Goal: Check status: Check status

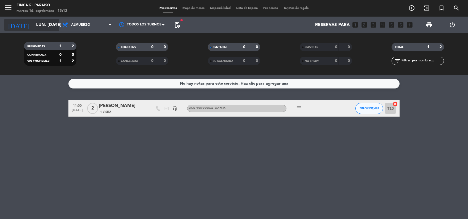
click at [57, 23] on icon "arrow_drop_down" at bounding box center [54, 25] width 7 height 7
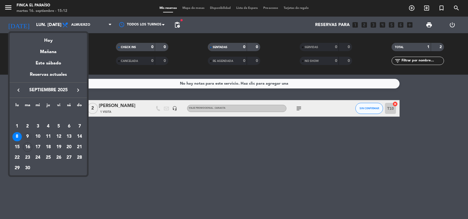
click at [29, 135] on div "9" at bounding box center [27, 136] width 9 height 9
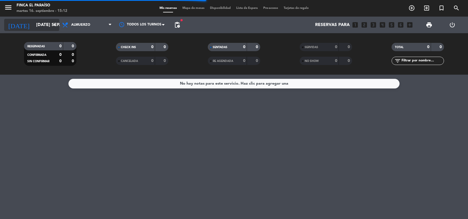
click at [34, 22] on input "[DATE] sep." at bounding box center [62, 25] width 58 height 11
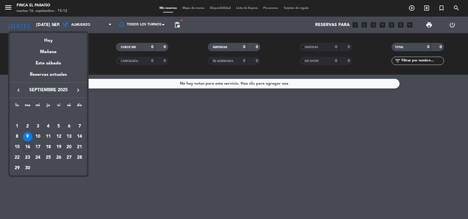
click at [37, 133] on div "10" at bounding box center [37, 136] width 9 height 9
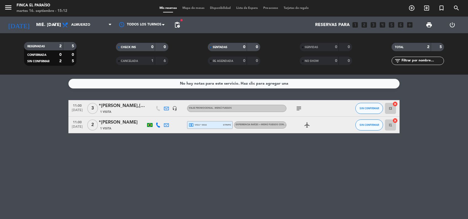
click at [117, 104] on div "*[PERSON_NAME],[PERSON_NAME] Vendedor Decanter," at bounding box center [122, 105] width 47 height 7
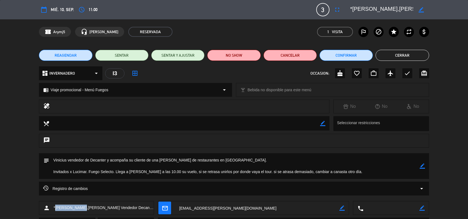
drag, startPoint x: 55, startPoint y: 208, endPoint x: 79, endPoint y: 209, distance: 24.0
click at [79, 209] on span "*[PERSON_NAME],[PERSON_NAME] Vendedor Decanter," at bounding box center [104, 207] width 100 height 6
copy span "[PERSON_NAME]"
click at [276, 170] on textarea at bounding box center [234, 166] width 370 height 26
click at [67, 31] on div "confirmation_number Arymj5" at bounding box center [55, 32] width 32 height 10
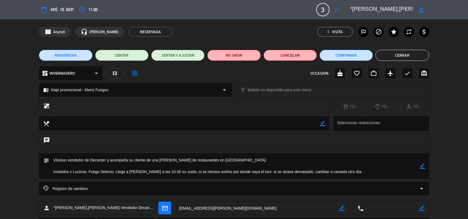
click at [404, 55] on button "Cerrar" at bounding box center [402, 55] width 53 height 11
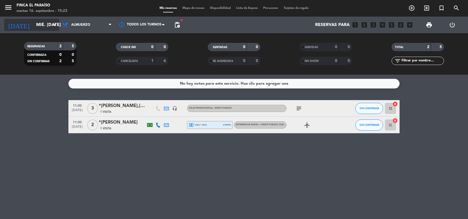
click at [42, 26] on input "mié. [DATE]" at bounding box center [62, 25] width 58 height 11
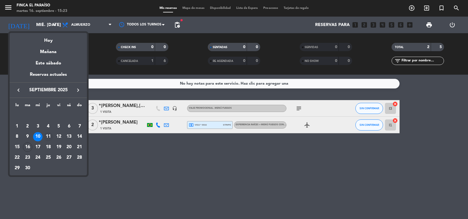
click at [51, 137] on div "11" at bounding box center [48, 136] width 9 height 9
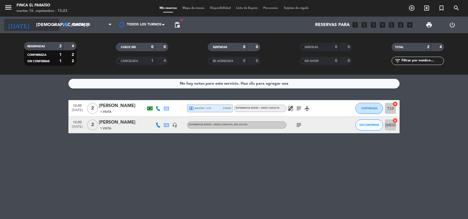
click at [46, 30] on input "[DEMOGRAPHIC_DATA] [DATE]" at bounding box center [62, 25] width 58 height 11
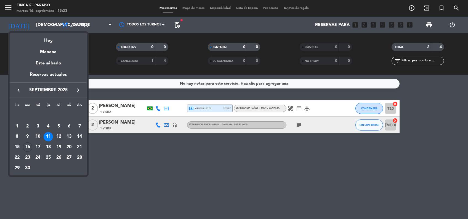
click at [60, 135] on div "12" at bounding box center [58, 136] width 9 height 9
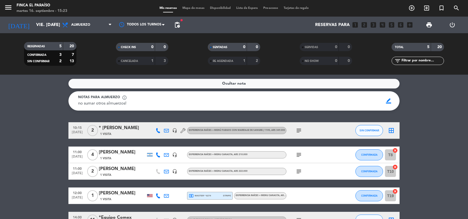
click at [42, 165] on bookings-row "10:15 [DATE] 2 * [PERSON_NAME] 1 Visita headset_mic EXPERIENCIA RAÍCES + MENÚ F…" at bounding box center [234, 175] width 468 height 106
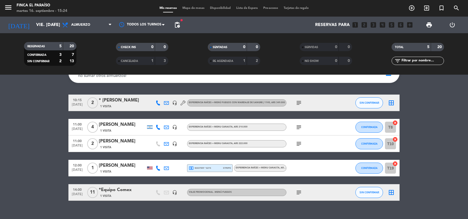
scroll to position [29, 0]
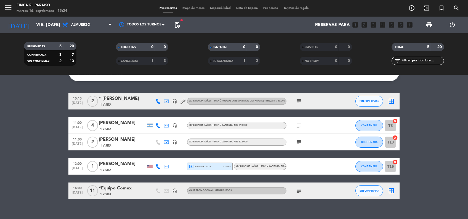
click at [299, 126] on icon "subject" at bounding box center [299, 125] width 7 height 7
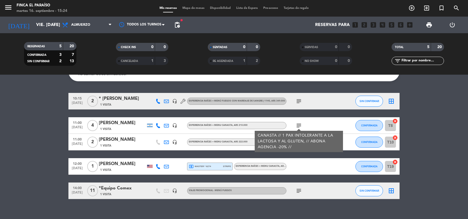
click at [106, 139] on div "[PERSON_NAME]" at bounding box center [122, 139] width 47 height 7
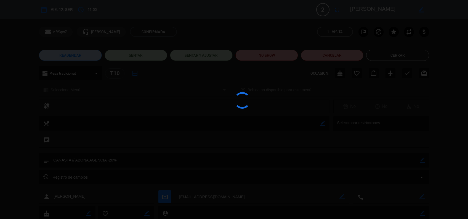
scroll to position [37, 0]
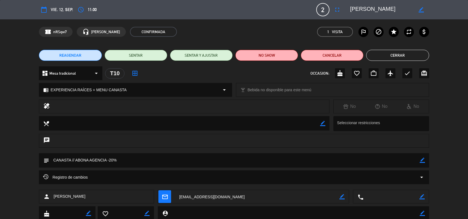
click at [395, 59] on button "Cerrar" at bounding box center [397, 55] width 63 height 11
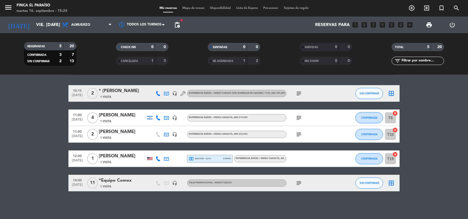
click at [115, 117] on div "[PERSON_NAME]" at bounding box center [122, 114] width 47 height 7
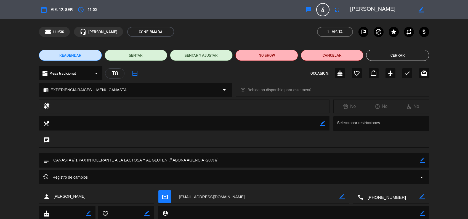
click at [395, 54] on button "Cerrar" at bounding box center [397, 55] width 63 height 11
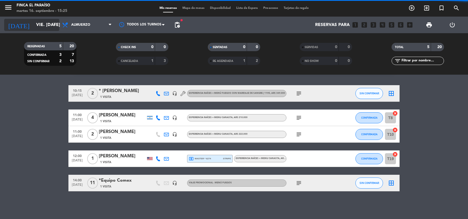
click at [35, 26] on input "vie. [DATE]" at bounding box center [62, 25] width 58 height 11
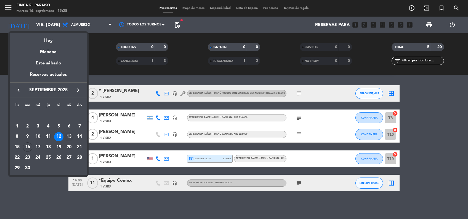
click at [70, 135] on div "13" at bounding box center [68, 136] width 9 height 9
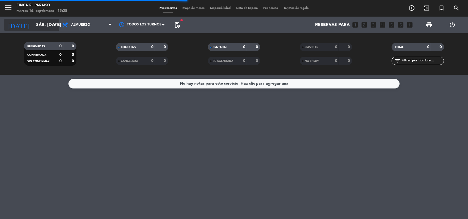
scroll to position [0, 0]
click at [35, 26] on input "sáb. [DATE]" at bounding box center [62, 25] width 58 height 11
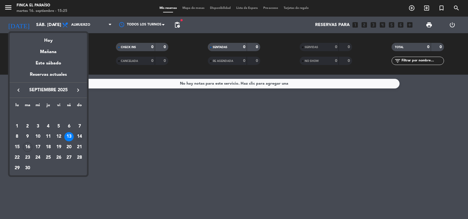
click at [79, 135] on div "14" at bounding box center [79, 136] width 9 height 9
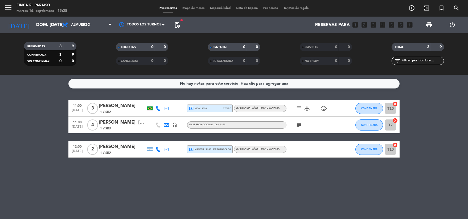
click at [123, 124] on div "[PERSON_NAME], [PERSON_NAME], [PERSON_NAME], [PERSON_NAME]" at bounding box center [122, 122] width 47 height 7
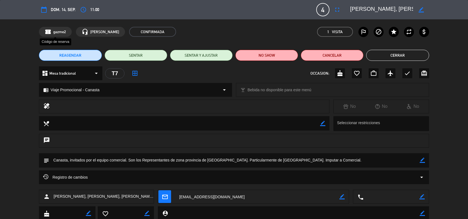
drag, startPoint x: 57, startPoint y: 33, endPoint x: 51, endPoint y: 33, distance: 6.1
click at [51, 33] on div "confirmation_number gazme2" at bounding box center [55, 32] width 33 height 10
copy div "gazme2"
click at [412, 58] on button "Cerrar" at bounding box center [397, 55] width 63 height 11
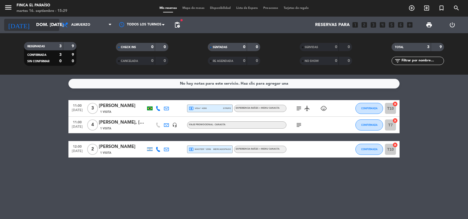
click at [42, 21] on input "dom. [DATE]" at bounding box center [62, 25] width 58 height 11
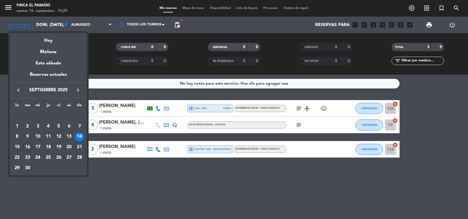
click at [17, 146] on div "15" at bounding box center [16, 146] width 9 height 9
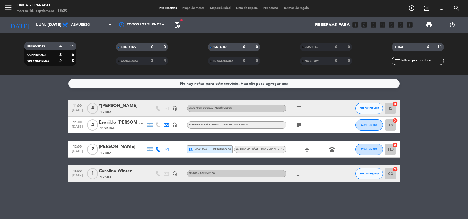
click at [119, 108] on div "*[PERSON_NAME]" at bounding box center [122, 105] width 47 height 7
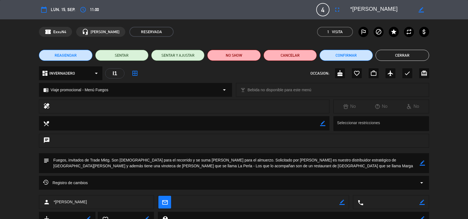
drag, startPoint x: 111, startPoint y: 87, endPoint x: 66, endPoint y: 87, distance: 44.7
click at [66, 87] on div "chrome_reader_mode Viaje promocional - Menú Fuegos arrow_drop_down" at bounding box center [135, 89] width 193 height 13
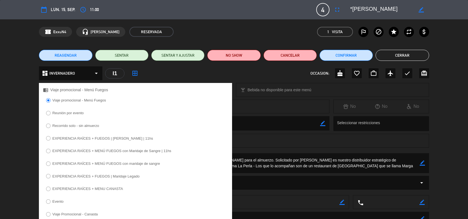
drag, startPoint x: 66, startPoint y: 87, endPoint x: 66, endPoint y: 32, distance: 54.4
click at [66, 32] on div "confirmation_number ExxuN4" at bounding box center [55, 32] width 33 height 10
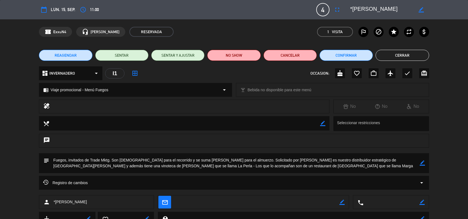
drag, startPoint x: 66, startPoint y: 32, endPoint x: 53, endPoint y: 35, distance: 13.3
click at [53, 35] on div "confirmation_number ExxuN4" at bounding box center [55, 32] width 33 height 10
copy span "ExxuN4"
click at [401, 53] on button "Cerrar" at bounding box center [402, 55] width 53 height 11
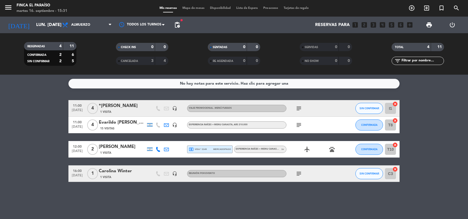
click at [53, 122] on bookings-row "11:00 [DATE] 4 *[PERSON_NAME] 1 Visita headset_mic Viaje promocional - Menú Fue…" at bounding box center [234, 141] width 468 height 82
click at [299, 124] on icon "subject" at bounding box center [299, 124] width 7 height 7
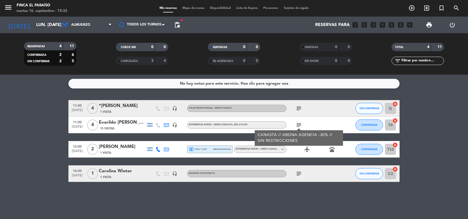
click at [112, 119] on div "Evarildo [PERSON_NAME]" at bounding box center [122, 122] width 47 height 7
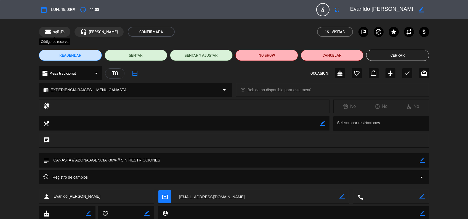
drag, startPoint x: 65, startPoint y: 32, endPoint x: 54, endPoint y: 33, distance: 10.8
click at [54, 33] on div "confirmation_number xqRjT5" at bounding box center [54, 32] width 31 height 10
copy span "xqRjT5"
click at [403, 55] on button "Cerrar" at bounding box center [397, 55] width 63 height 11
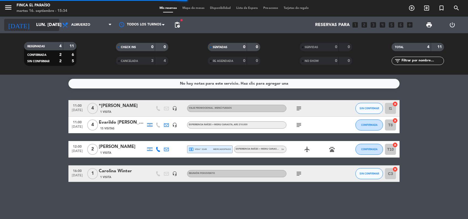
click at [39, 26] on input "lun. [DATE]" at bounding box center [62, 25] width 58 height 11
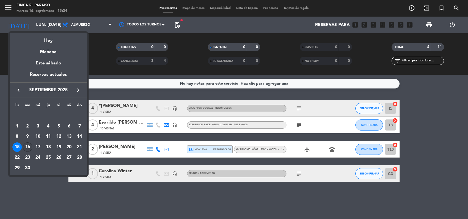
click at [28, 143] on div "16" at bounding box center [27, 146] width 9 height 9
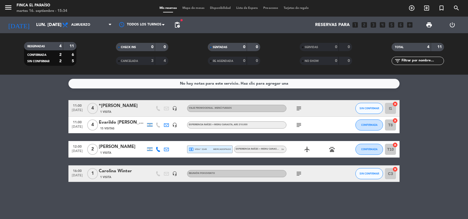
type input "[DATE] sep."
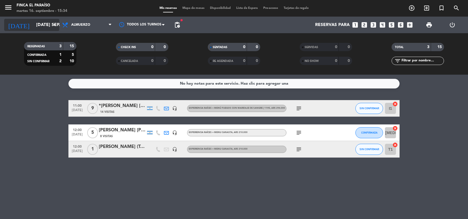
click at [52, 26] on icon "arrow_drop_down" at bounding box center [54, 25] width 7 height 7
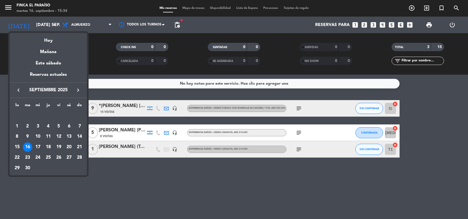
click at [123, 208] on div at bounding box center [234, 109] width 468 height 219
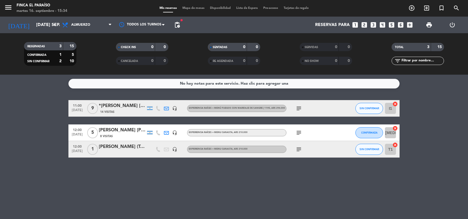
click at [299, 107] on icon "subject" at bounding box center [299, 108] width 7 height 7
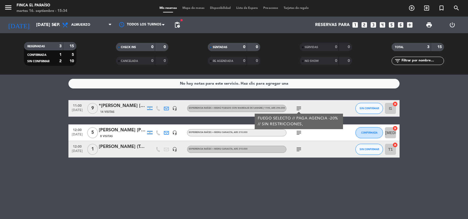
click at [265, 179] on div "No hay notas para este servicio. Haz clic para agregar una 11:00 [DATE] 9 *[PER…" at bounding box center [234, 147] width 468 height 144
